Goal: Information Seeking & Learning: Learn about a topic

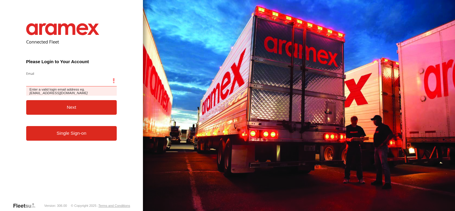
click at [52, 81] on input "Email" at bounding box center [71, 81] width 91 height 11
type input "**********"
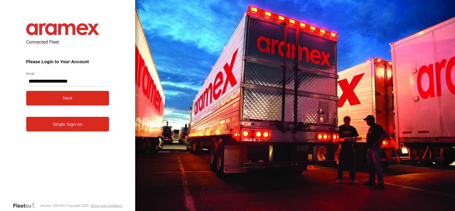
click at [63, 95] on button "Next" at bounding box center [67, 98] width 83 height 15
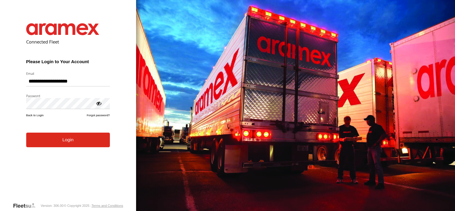
click at [60, 142] on button "Login" at bounding box center [68, 139] width 84 height 15
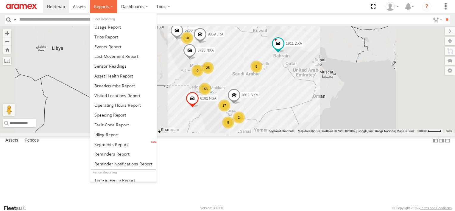
click at [104, 10] on label at bounding box center [103, 6] width 27 height 13
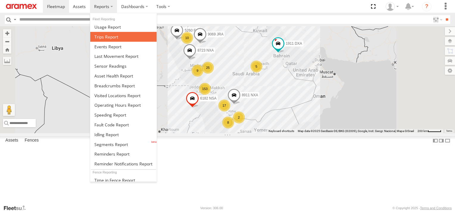
click at [106, 36] on span at bounding box center [106, 37] width 24 height 6
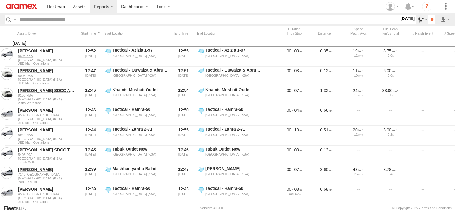
click at [421, 20] on label at bounding box center [422, 19] width 13 height 9
click at [0, 0] on label at bounding box center [0, 0] width 0 height 0
click at [0, 0] on span "Abha Warhouse" at bounding box center [0, 0] width 0 height 0
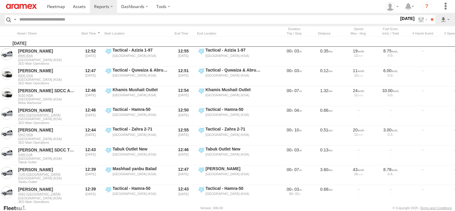
click at [0, 0] on span "Baha warehouse" at bounding box center [0, 0] width 0 height 0
click at [0, 0] on span "Gizan Outlet" at bounding box center [0, 0] width 0 height 0
click at [0, 0] on span "Khamis Mushait Outlet" at bounding box center [0, 0] width 0 height 0
click at [0, 0] on div "Main Warehouse, [GEOGRAPHIC_DATA]" at bounding box center [0, 0] width 0 height 0
click at [0, 0] on span "Main Warehouse, [GEOGRAPHIC_DATA]" at bounding box center [0, 0] width 0 height 0
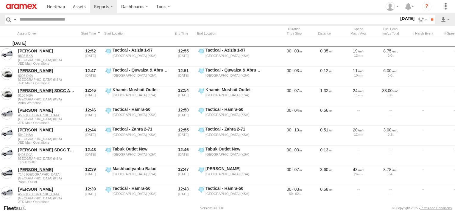
click at [0, 0] on span "Makkah Outlet" at bounding box center [0, 0] width 0 height 0
click at [0, 0] on span "Najran" at bounding box center [0, 0] width 0 height 0
click at [0, 0] on span "Qunfuda" at bounding box center [0, 0] width 0 height 0
click at [0, 0] on span "Tabuk Outlet" at bounding box center [0, 0] width 0 height 0
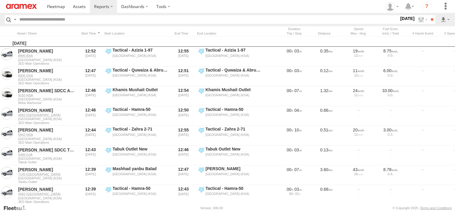
click at [0, 0] on span "Taif Outlet" at bounding box center [0, 0] width 0 height 0
click at [0, 0] on span "Yanbu Outlet" at bounding box center [0, 0] width 0 height 0
click at [429, 20] on input "**" at bounding box center [431, 19] width 7 height 9
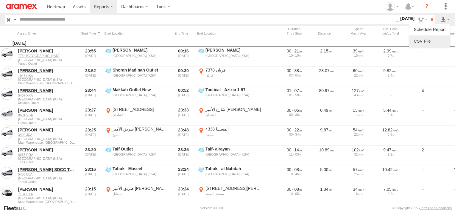
click at [435, 41] on link at bounding box center [429, 41] width 36 height 9
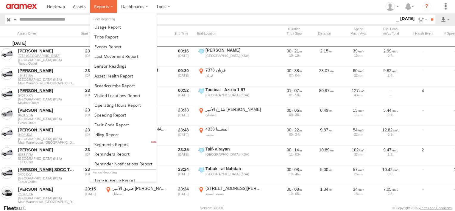
click at [106, 5] on span at bounding box center [101, 7] width 15 height 6
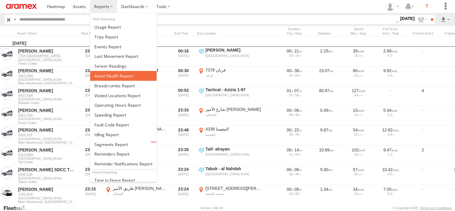
click at [129, 74] on span at bounding box center [113, 76] width 39 height 6
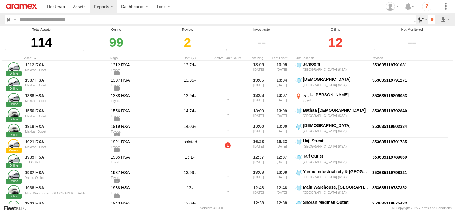
click at [419, 21] on label at bounding box center [422, 19] width 13 height 9
click at [0, 0] on span "Review" at bounding box center [0, 0] width 0 height 0
click at [0, 0] on span "Investigate" at bounding box center [0, 0] width 0 height 0
click at [0, 0] on span "Offline" at bounding box center [0, 0] width 0 height 0
click at [429, 20] on input "**" at bounding box center [431, 19] width 7 height 9
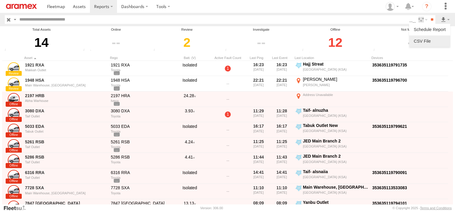
click at [432, 41] on link at bounding box center [429, 41] width 36 height 9
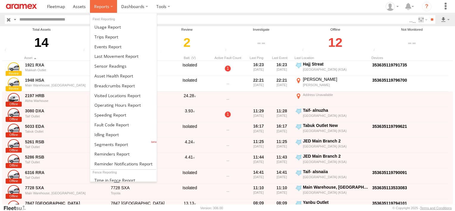
click at [97, 11] on label at bounding box center [103, 6] width 27 height 13
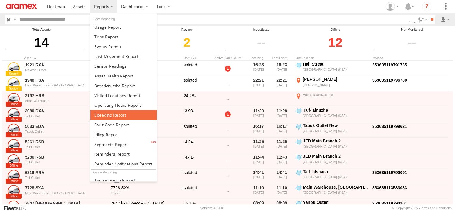
click at [113, 112] on span at bounding box center [110, 115] width 32 height 6
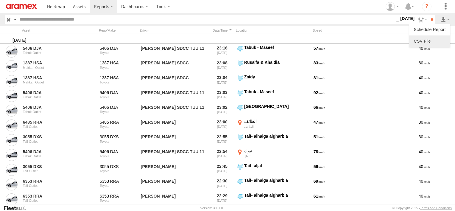
click at [432, 45] on link at bounding box center [429, 41] width 36 height 9
click at [95, 13] on header "Search Query Asset ID Asset Label Registration Manufacturer Model VIN" at bounding box center [227, 19] width 455 height 13
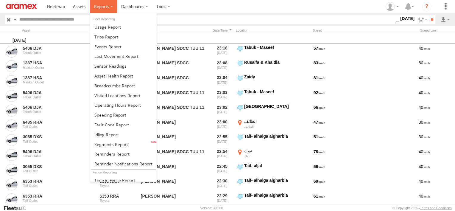
click at [110, 7] on label at bounding box center [103, 6] width 27 height 13
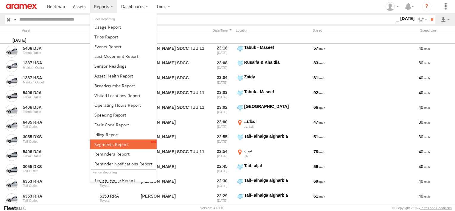
click at [113, 142] on span at bounding box center [111, 144] width 34 height 6
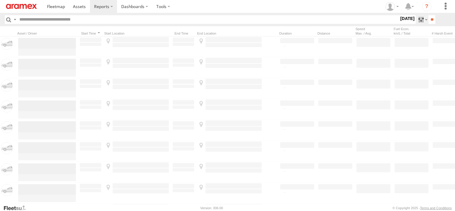
click at [416, 18] on label at bounding box center [422, 19] width 13 height 9
click at [0, 0] on label at bounding box center [0, 0] width 0 height 0
click at [0, 0] on span "Abha Warhouse" at bounding box center [0, 0] width 0 height 0
click at [0, 0] on span "Baha warehouse" at bounding box center [0, 0] width 0 height 0
click at [0, 0] on span "Gizan Outlet" at bounding box center [0, 0] width 0 height 0
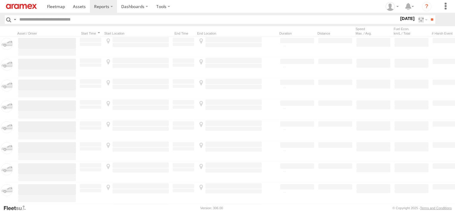
click at [0, 0] on span "Khamis Mushait Outlet" at bounding box center [0, 0] width 0 height 0
click at [0, 0] on span "Main Warehouse, [GEOGRAPHIC_DATA]" at bounding box center [0, 0] width 0 height 0
click at [0, 0] on span "Makkah Outlet" at bounding box center [0, 0] width 0 height 0
click at [0, 0] on span "Najran" at bounding box center [0, 0] width 0 height 0
click at [0, 0] on span "Qunfuda" at bounding box center [0, 0] width 0 height 0
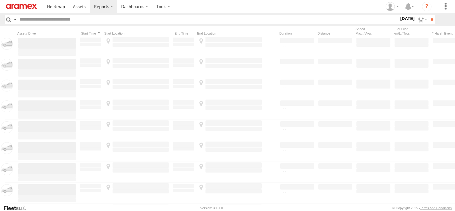
scroll to position [1, 0]
click at [0, 0] on span "Tabuk Outlet" at bounding box center [0, 0] width 0 height 0
click at [0, 0] on span "Taif Outlet" at bounding box center [0, 0] width 0 height 0
click at [0, 0] on span "Yanbu Outlet" at bounding box center [0, 0] width 0 height 0
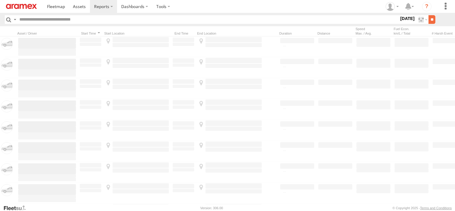
click at [431, 20] on input "**" at bounding box center [431, 19] width 7 height 9
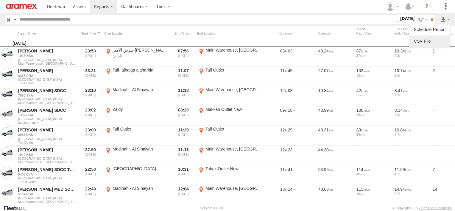
click at [442, 38] on link at bounding box center [429, 41] width 36 height 9
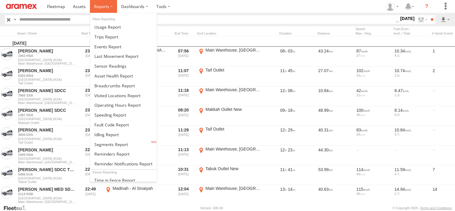
click at [98, 6] on span at bounding box center [101, 7] width 15 height 6
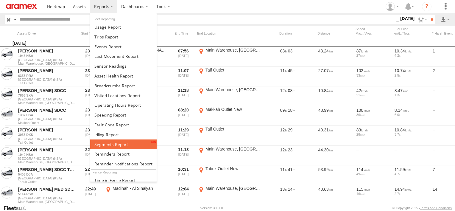
click at [113, 141] on span at bounding box center [111, 144] width 34 height 6
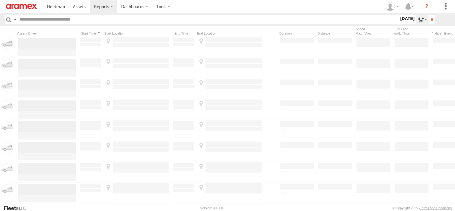
click at [420, 20] on label at bounding box center [422, 19] width 13 height 9
click at [0, 0] on label at bounding box center [0, 0] width 0 height 0
click at [0, 0] on span "Abha Warhouse" at bounding box center [0, 0] width 0 height 0
click at [0, 0] on span "Baha warehouse" at bounding box center [0, 0] width 0 height 0
click at [0, 0] on span "Gizan Outlet" at bounding box center [0, 0] width 0 height 0
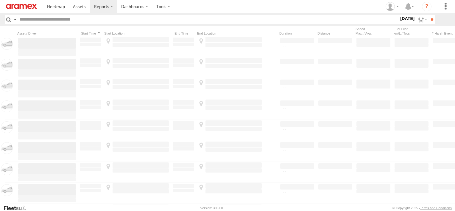
click at [0, 0] on label "Khamis Mushait Outlet" at bounding box center [0, 0] width 0 height 0
click at [0, 0] on span "Main Warehouse, [GEOGRAPHIC_DATA]" at bounding box center [0, 0] width 0 height 0
click at [0, 0] on span "Makkah Outlet" at bounding box center [0, 0] width 0 height 0
click at [0, 0] on span "Najran" at bounding box center [0, 0] width 0 height 0
click at [0, 0] on span "Qunfuda" at bounding box center [0, 0] width 0 height 0
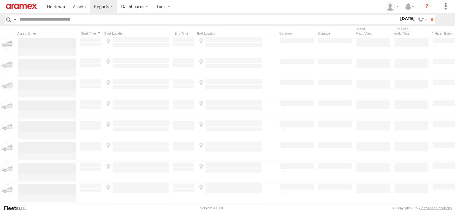
click at [0, 0] on span "Tabuk Outlet" at bounding box center [0, 0] width 0 height 0
click at [0, 0] on label "Taif Outlet" at bounding box center [0, 0] width 0 height 0
click at [0, 0] on span "Yanbu Outlet" at bounding box center [0, 0] width 0 height 0
click at [428, 22] on input "**" at bounding box center [431, 19] width 7 height 9
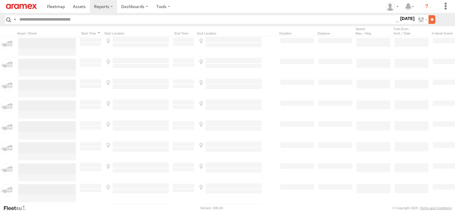
scroll to position [0, 0]
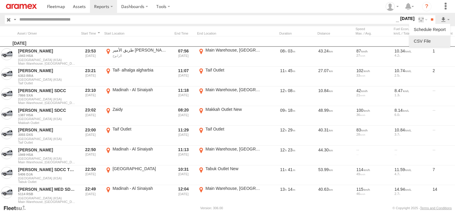
click at [442, 43] on link at bounding box center [429, 41] width 36 height 9
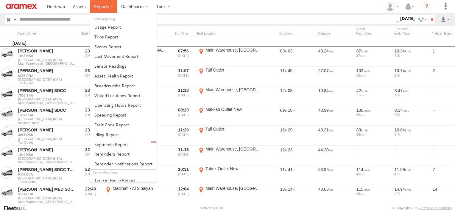
click at [96, 9] on label at bounding box center [103, 6] width 27 height 13
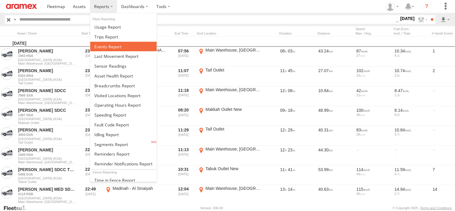
click at [115, 45] on span at bounding box center [107, 47] width 27 height 6
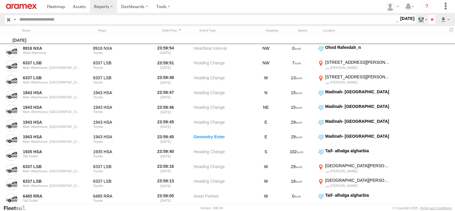
click at [420, 20] on label at bounding box center [422, 19] width 13 height 9
click at [0, 0] on span "Potential Roll Over" at bounding box center [0, 0] width 0 height 0
click at [0, 0] on span "External Power Lost" at bounding box center [0, 0] width 0 height 0
click at [429, 23] on input "**" at bounding box center [431, 19] width 7 height 9
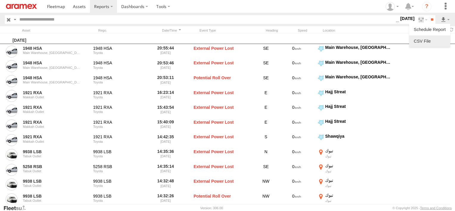
click at [438, 43] on link at bounding box center [429, 41] width 36 height 9
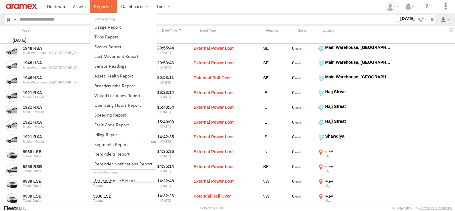
click at [99, 6] on span at bounding box center [101, 7] width 15 height 6
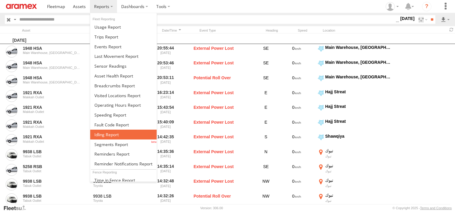
click at [106, 132] on span at bounding box center [106, 135] width 24 height 6
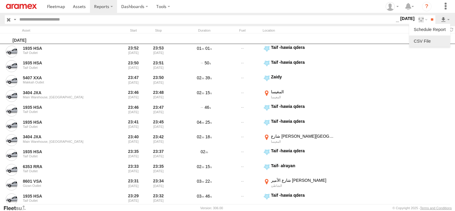
click at [440, 38] on link at bounding box center [429, 41] width 36 height 9
